Goal: Transaction & Acquisition: Purchase product/service

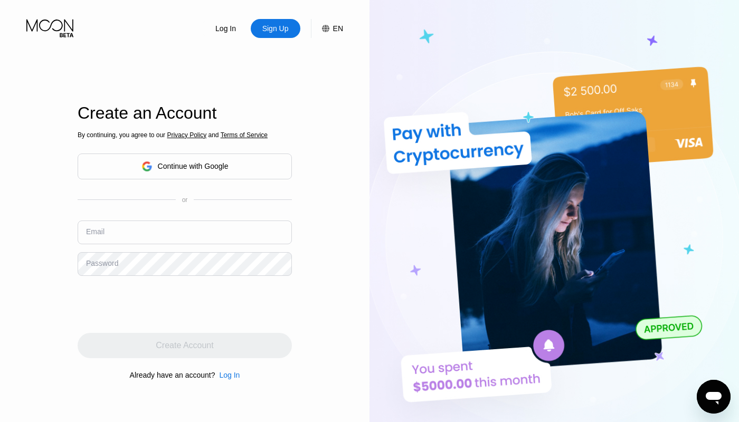
click at [241, 224] on input "text" at bounding box center [185, 233] width 214 height 24
click at [230, 231] on input "text" at bounding box center [185, 233] width 214 height 24
paste input "[EMAIL_ADDRESS][DOMAIN_NAME]"
type input "[EMAIL_ADDRESS][DOMAIN_NAME]"
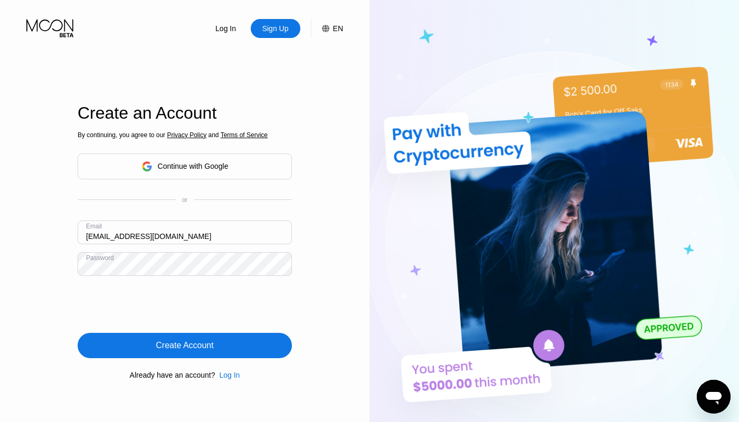
click at [238, 345] on div "Create Account" at bounding box center [185, 345] width 214 height 25
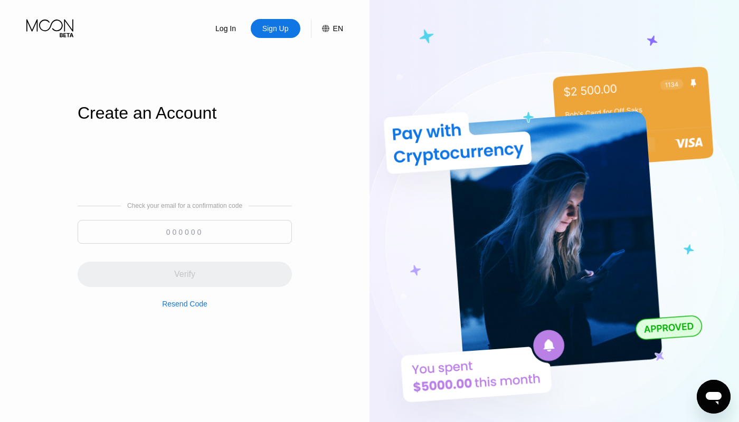
click at [166, 230] on input at bounding box center [185, 232] width 214 height 24
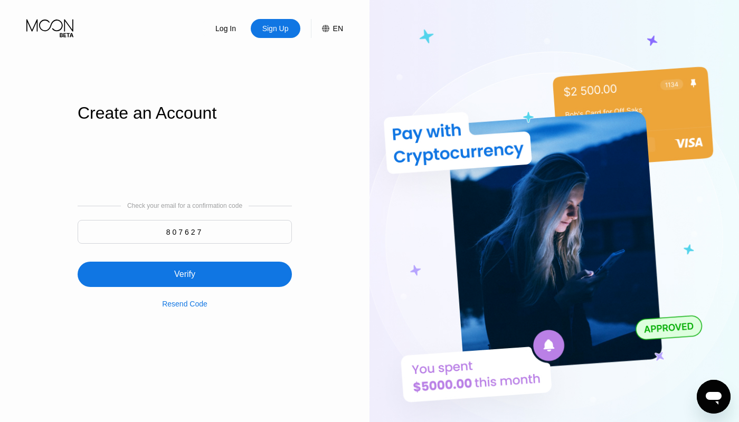
type input "807627"
click at [205, 280] on div "Verify" at bounding box center [185, 274] width 214 height 25
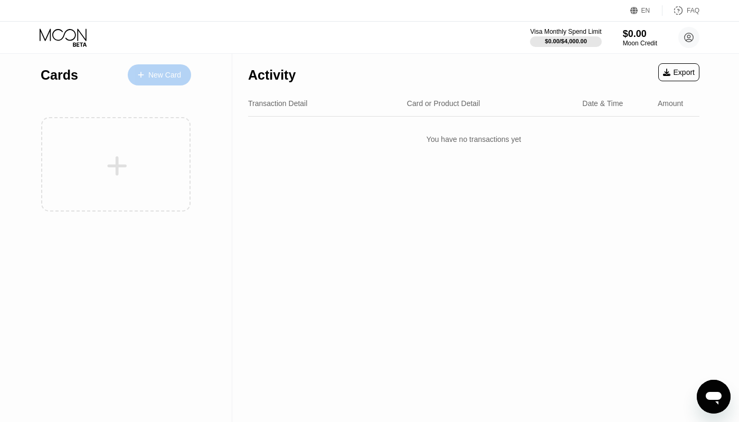
click at [173, 69] on div "New Card" at bounding box center [159, 74] width 63 height 21
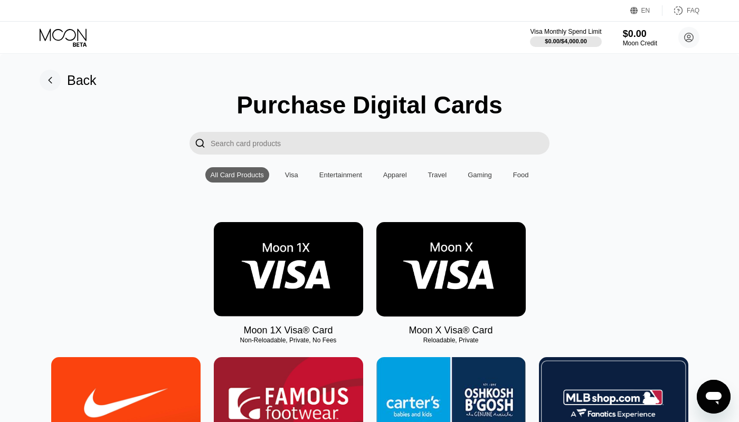
click at [307, 271] on img at bounding box center [288, 269] width 149 height 95
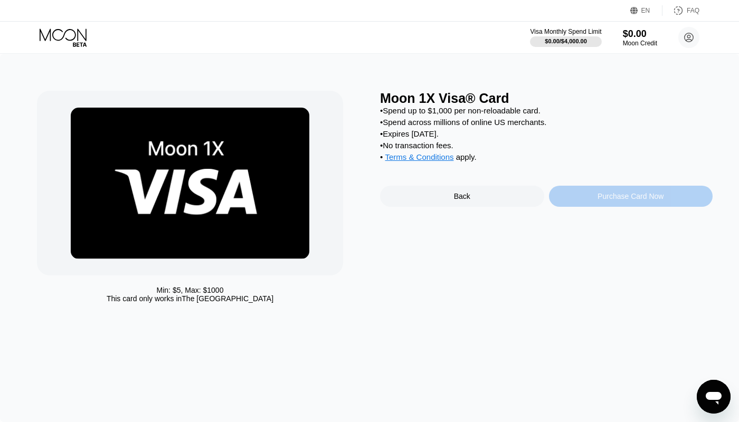
click at [588, 196] on div "Purchase Card Now" at bounding box center [631, 196] width 164 height 21
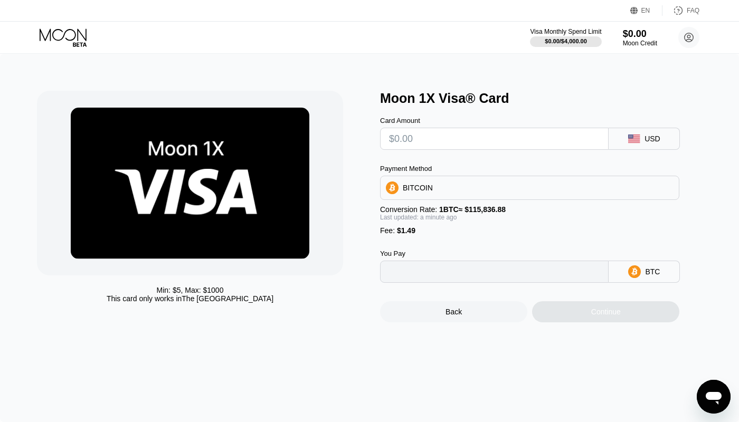
type input "0"
click at [566, 192] on div "BITCOIN" at bounding box center [530, 187] width 298 height 21
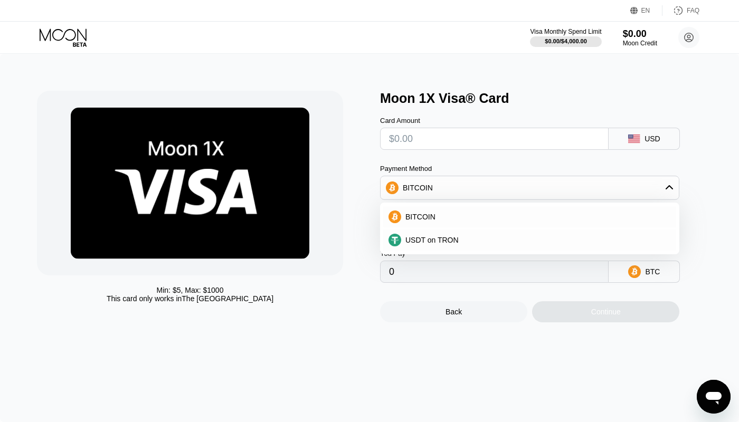
click at [702, 167] on div "Card Amount USD Payment Method BITCOIN BITCOIN USDT on TRON Conversion Rate: 1 …" at bounding box center [546, 194] width 333 height 177
click at [698, 183] on div "Card Amount USD Payment Method BITCOIN BITCOIN USDT on TRON Conversion Rate: 1 …" at bounding box center [546, 194] width 333 height 177
click at [516, 217] on div "BITCOIN" at bounding box center [536, 217] width 270 height 8
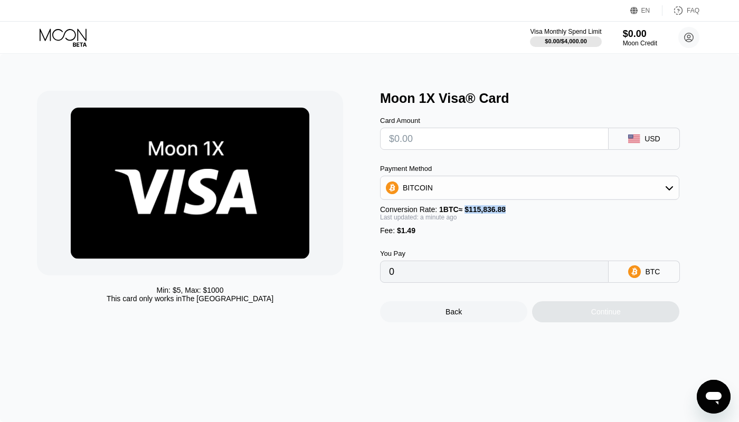
drag, startPoint x: 472, startPoint y: 210, endPoint x: 542, endPoint y: 206, distance: 70.9
click at [542, 206] on div "Conversion Rate: 1 BTC ≈ $115,836.88" at bounding box center [529, 209] width 299 height 8
click at [479, 139] on input "text" at bounding box center [494, 138] width 211 height 21
type input "$1"
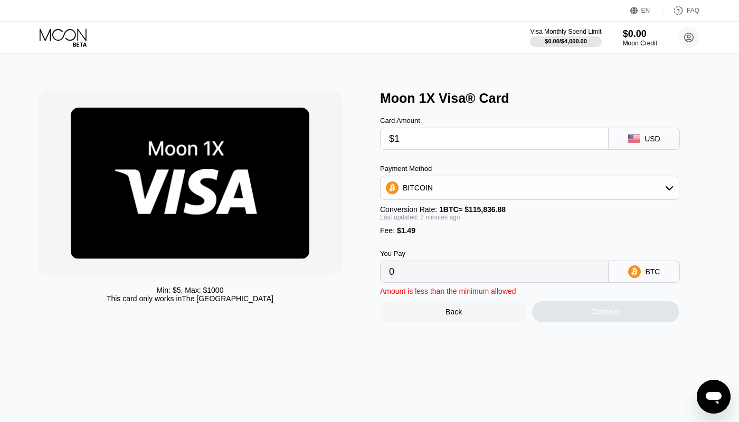
type input "0.00002150"
type input "$10"
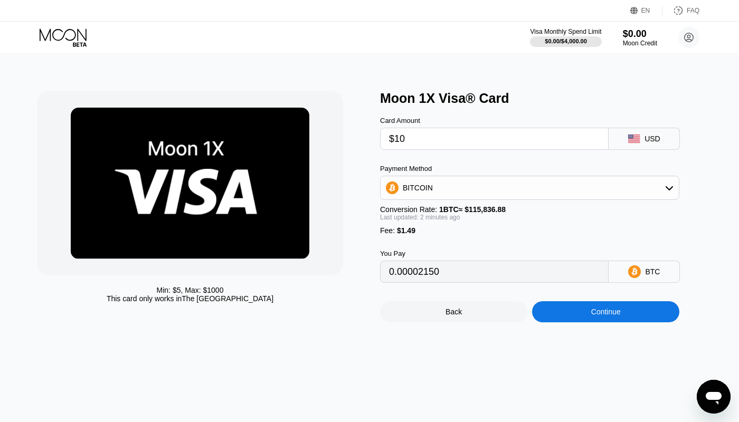
type input "0.00009920"
type input "$1000"
type input "0.00864570"
type input "$1000"
drag, startPoint x: 451, startPoint y: 268, endPoint x: 380, endPoint y: 274, distance: 71.5
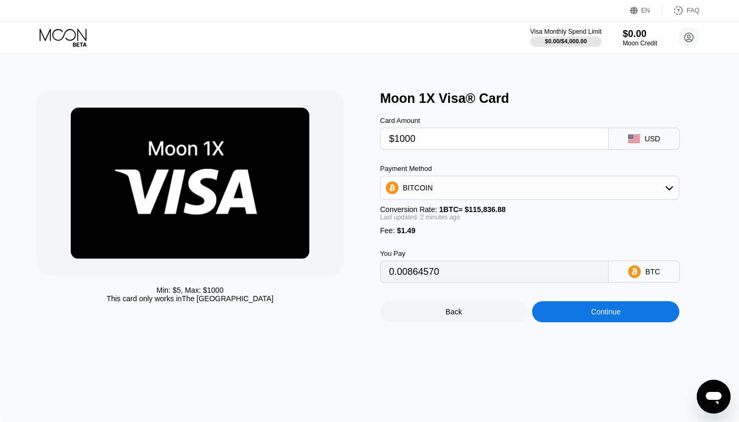
click at [389, 274] on input "0.00864570" at bounding box center [494, 271] width 211 height 21
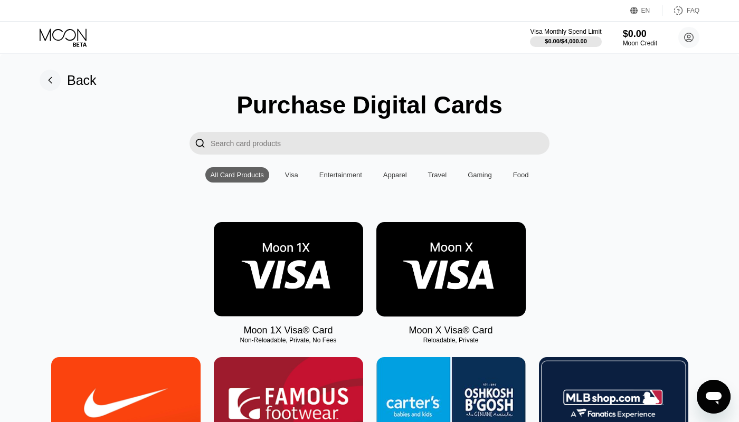
click at [411, 246] on img at bounding box center [450, 269] width 149 height 95
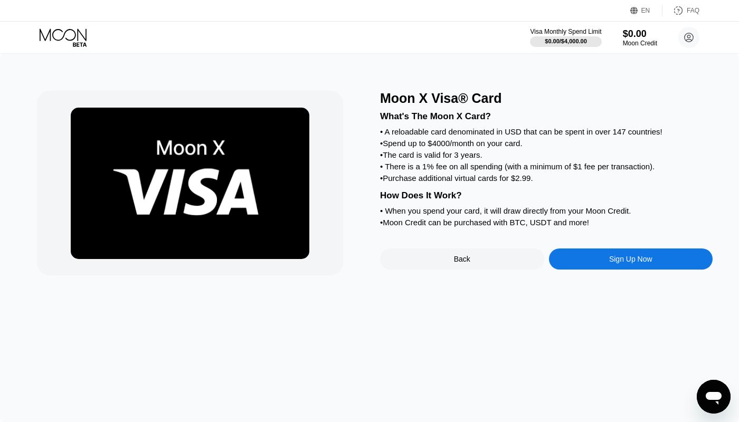
click at [589, 256] on div "Sign Up Now" at bounding box center [631, 259] width 164 height 21
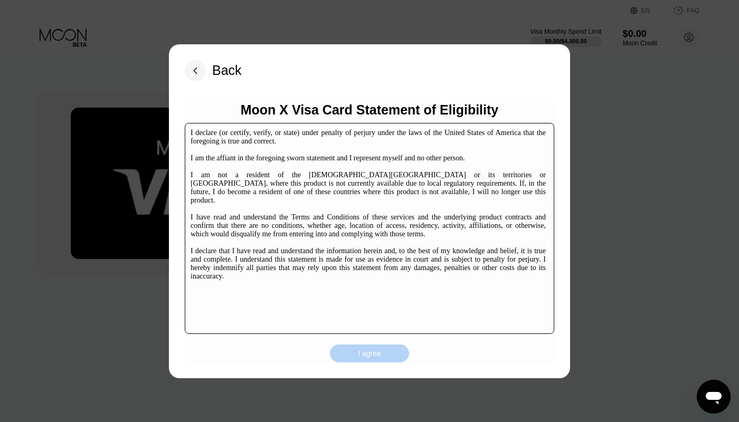
click at [374, 352] on div "I agree" at bounding box center [369, 354] width 23 height 10
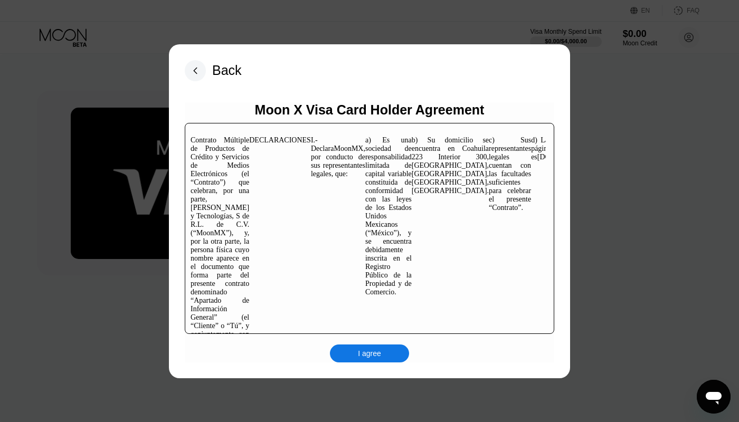
click at [386, 357] on div "I agree" at bounding box center [369, 354] width 79 height 18
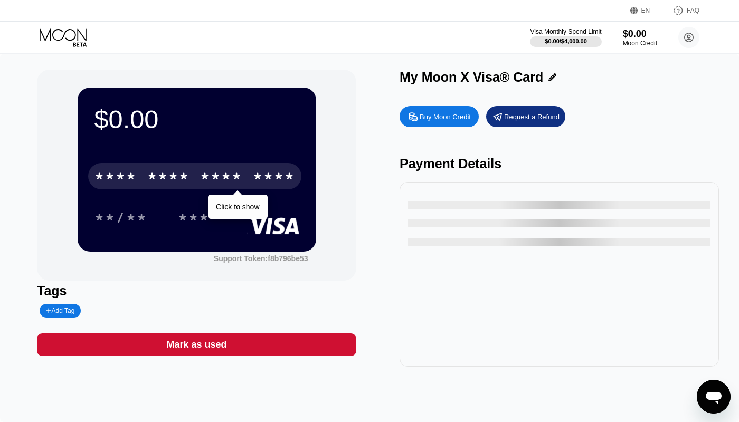
click at [278, 175] on div "****" at bounding box center [274, 177] width 42 height 17
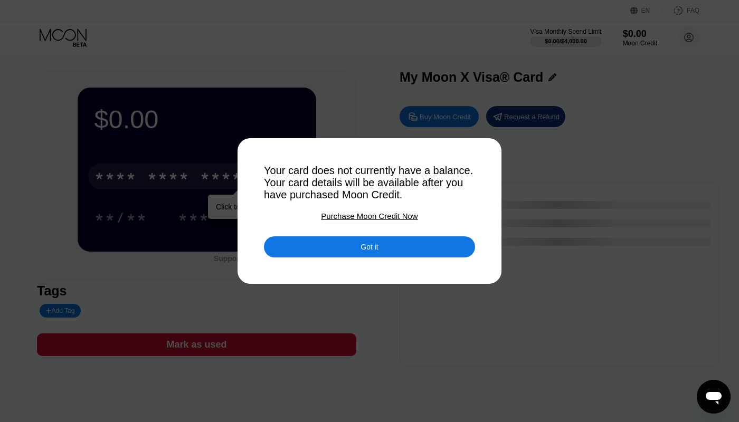
click at [340, 246] on div "Got it" at bounding box center [369, 247] width 211 height 21
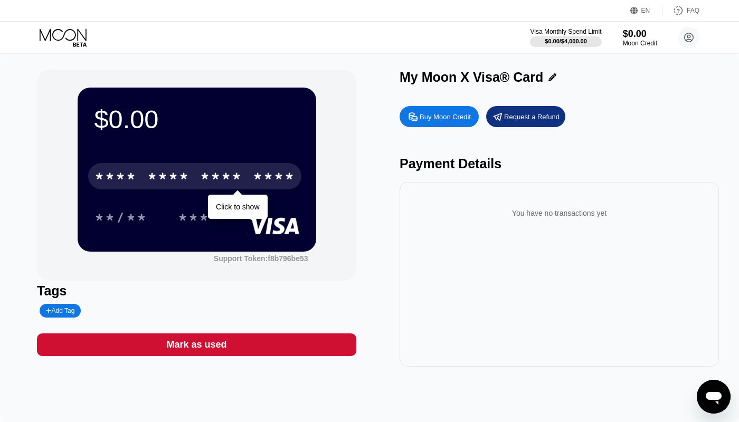
click at [448, 117] on div "Buy Moon Credit" at bounding box center [445, 116] width 51 height 9
type input "0"
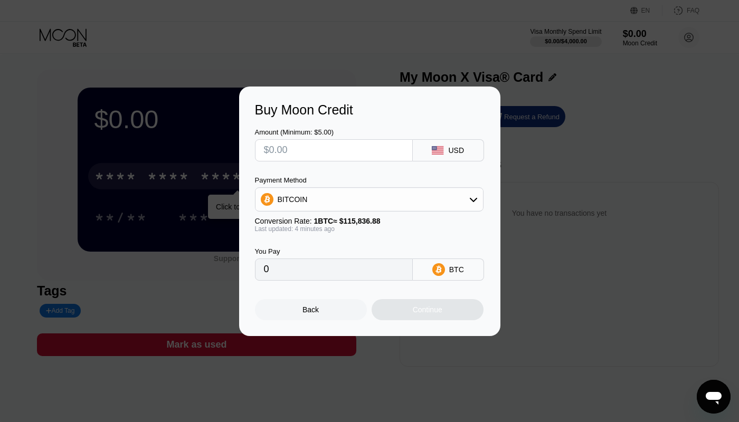
click at [372, 155] on input "text" at bounding box center [334, 150] width 140 height 21
type input "$1"
type input "0.00000864"
type input "$100"
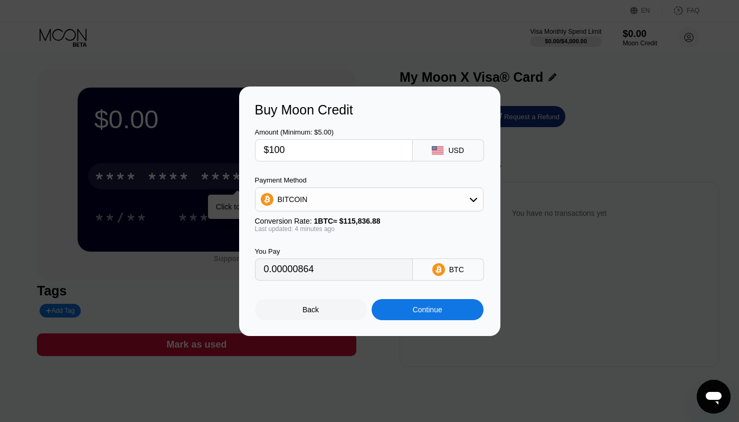
type input "0.00086394"
type input "$100"
click at [344, 313] on div "Back" at bounding box center [311, 309] width 112 height 21
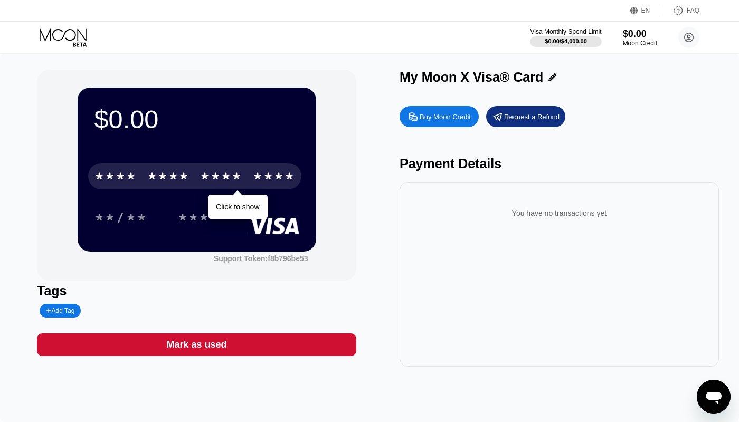
click at [53, 28] on div "Visa Monthly Spend Limit $0.00 / $4,000.00 $0.00 Moon Credit sergeiusov66@disho…" at bounding box center [369, 38] width 739 height 32
click at [59, 34] on icon at bounding box center [64, 38] width 49 height 18
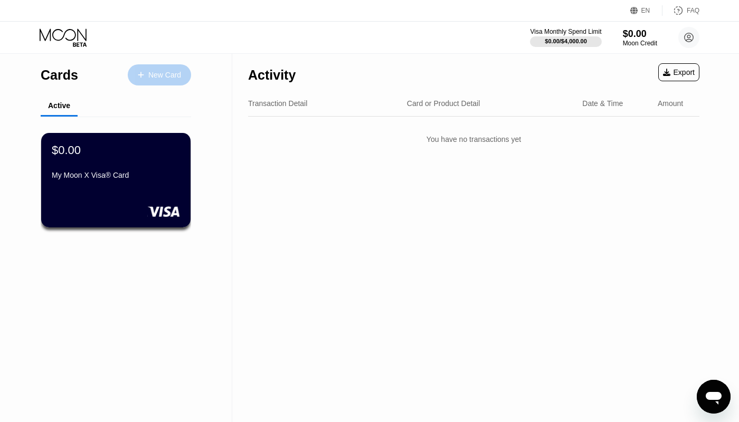
click at [168, 74] on div "New Card" at bounding box center [164, 75] width 33 height 9
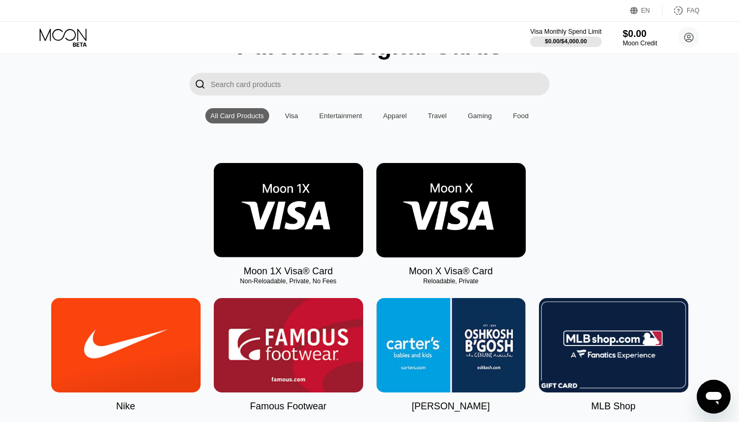
scroll to position [60, 0]
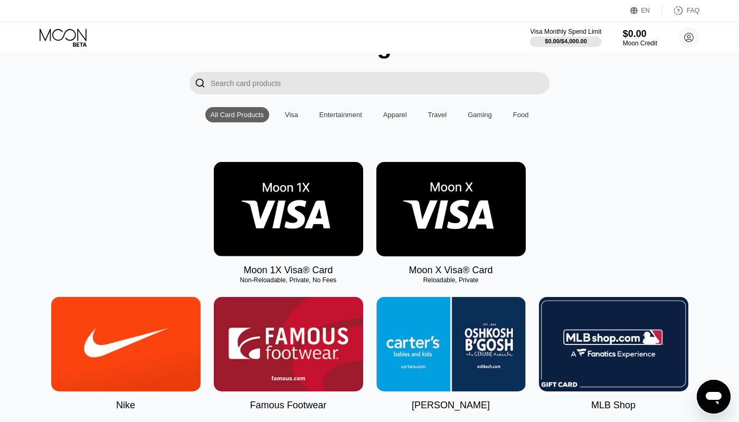
click at [296, 113] on div "Visa" at bounding box center [291, 115] width 13 height 8
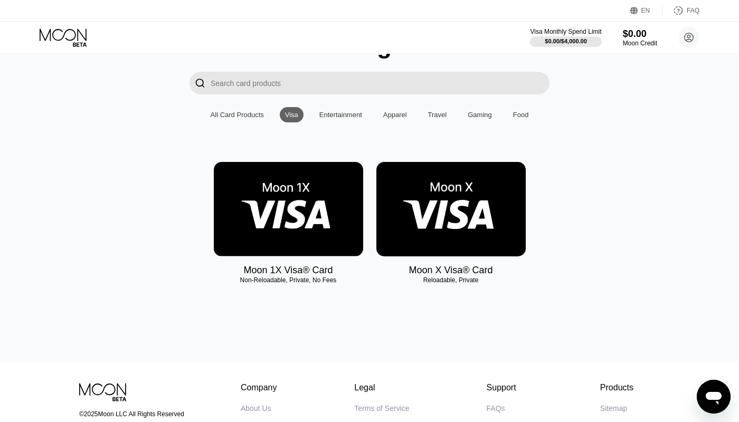
click at [338, 115] on div "Entertainment" at bounding box center [340, 115] width 43 height 8
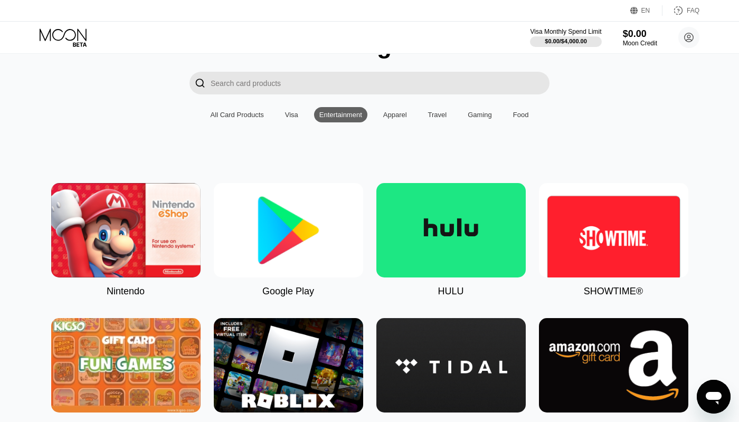
click at [519, 114] on div "Food" at bounding box center [521, 115] width 16 height 8
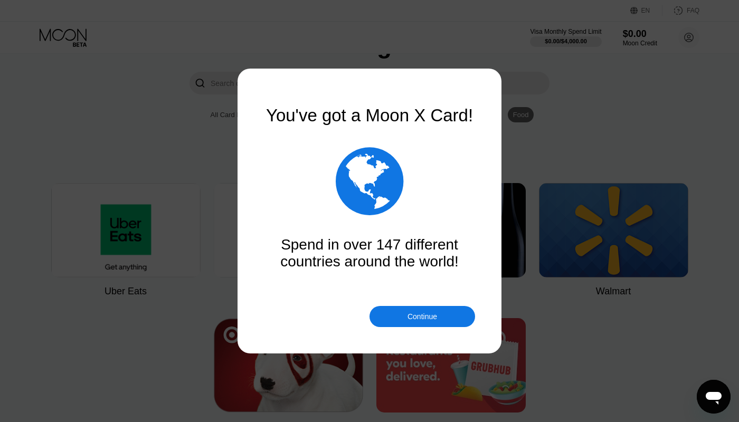
click at [371, 189] on div "" at bounding box center [370, 181] width 68 height 79
click at [413, 323] on div "Continue" at bounding box center [423, 316] width 106 height 21
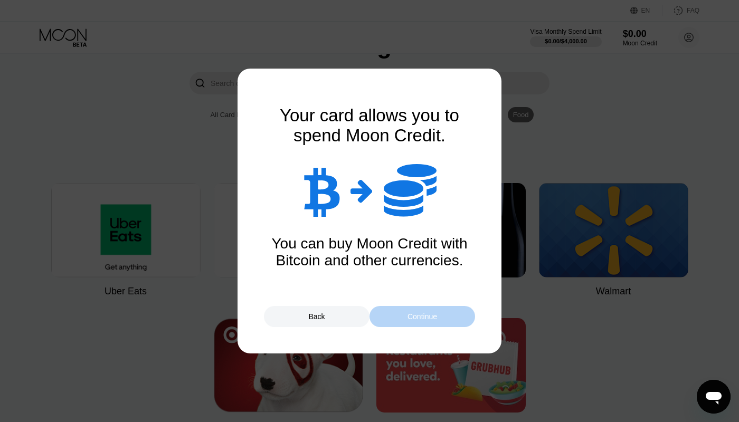
click at [423, 321] on div "Continue" at bounding box center [423, 317] width 30 height 8
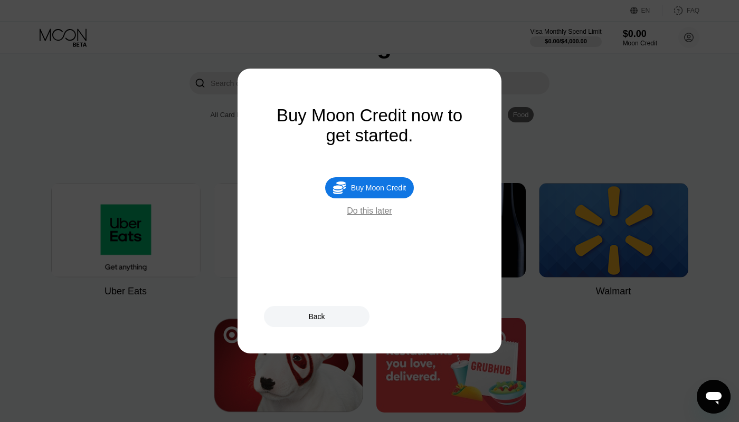
click at [385, 212] on div "Do this later" at bounding box center [369, 211] width 45 height 10
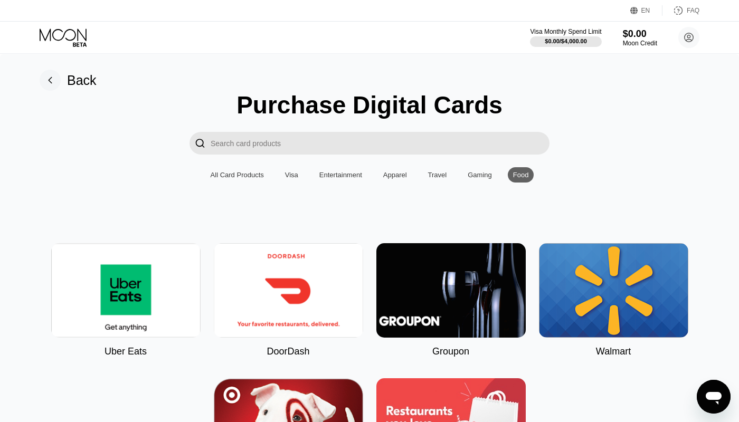
click at [442, 174] on div "Travel" at bounding box center [437, 175] width 19 height 8
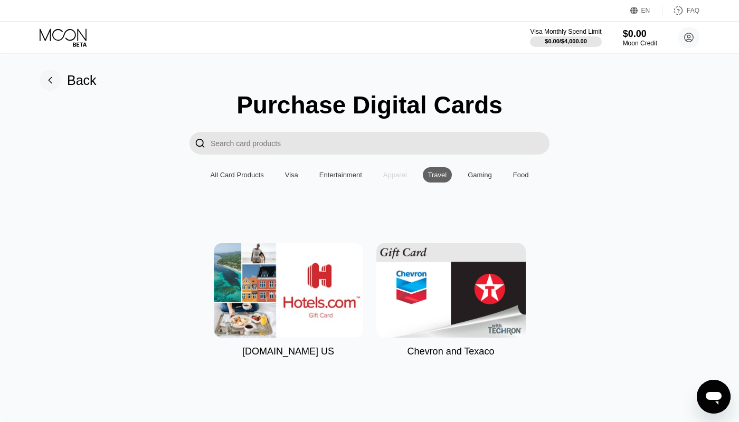
click at [397, 175] on div "Apparel" at bounding box center [395, 175] width 24 height 8
